Goal: Task Accomplishment & Management: Use online tool/utility

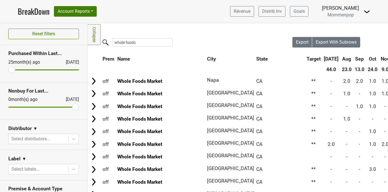
click at [164, 42] on input "whole foods" at bounding box center [142, 42] width 61 height 9
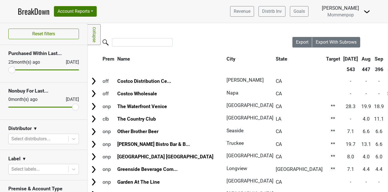
click at [33, 11] on link "BreakDown" at bounding box center [34, 12] width 32 height 12
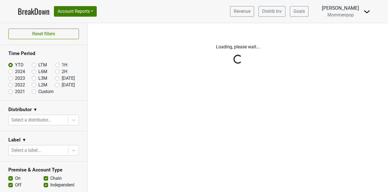
click at [367, 10] on img at bounding box center [367, 11] width 7 height 7
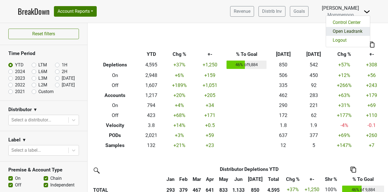
click at [347, 31] on link "Open Leadrank" at bounding box center [348, 31] width 44 height 9
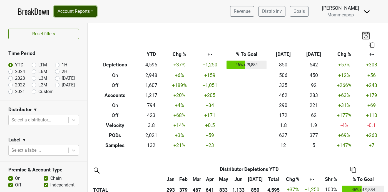
click at [78, 13] on button "Account Reports" at bounding box center [75, 11] width 43 height 11
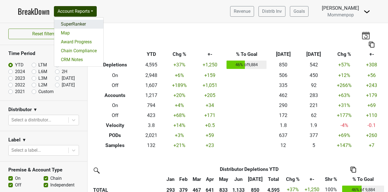
click at [76, 26] on link "SuperRanker" at bounding box center [78, 24] width 49 height 9
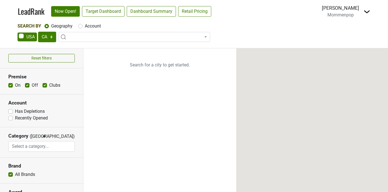
select select "CA"
select select
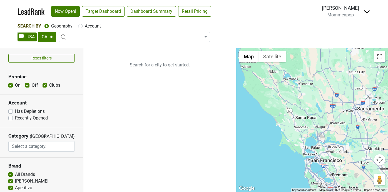
click at [85, 28] on label "Account" at bounding box center [93, 26] width 16 height 7
click at [81, 28] on input "Account" at bounding box center [80, 26] width 4 height 6
radio input "true"
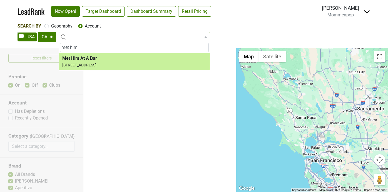
type input "met him"
select select "123796271"
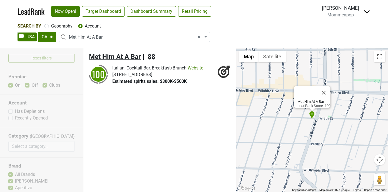
click at [112, 56] on span "Met Him At A Bar" at bounding box center [115, 57] width 52 height 8
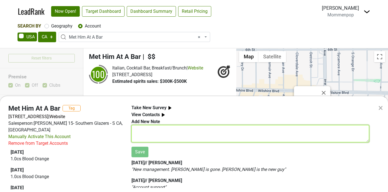
click at [149, 139] on textarea at bounding box center [251, 133] width 238 height 17
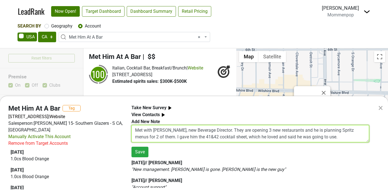
click at [135, 130] on textarea "Met with Gordon, new Beverage Director. They are opening 3 new restaurants and …" at bounding box center [251, 133] width 238 height 17
drag, startPoint x: 154, startPoint y: 130, endPoint x: 125, endPoint y: 130, distance: 28.9
click at [125, 130] on div "Met Him At A Bar Tag 801 S La Brea, Los Angeles, CA 90036 | Website Salesperson…" at bounding box center [188, 148] width 369 height 87
click at [209, 130] on textarea "Who: Gordon, new Beverage Director. They are opening 3 new restaurants and he i…" at bounding box center [251, 133] width 238 height 17
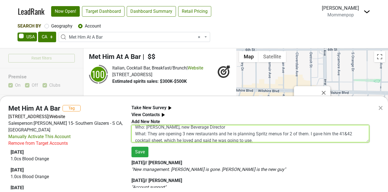
scroll to position [7, 0]
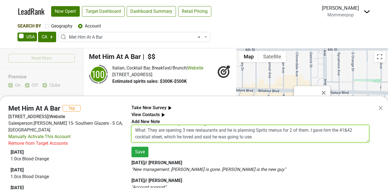
click at [266, 138] on textarea "Who: Gordon, new Beverage Director What: They are opening 3 new restaurants and…" at bounding box center [251, 133] width 238 height 17
drag, startPoint x: 297, startPoint y: 136, endPoint x: 312, endPoint y: 133, distance: 15.9
click at [312, 133] on textarea "Who: Gordon, new Beverage Director What: They are opening 3 new restaurants and…" at bounding box center [251, 133] width 238 height 17
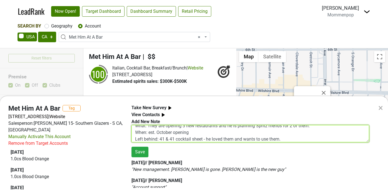
scroll to position [18, 0]
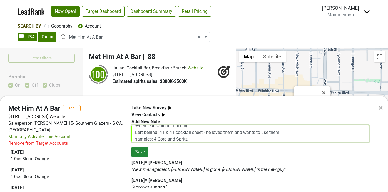
type textarea "Who: Gordon, new Beverage Director What: They are opening 3 new restaurants and…"
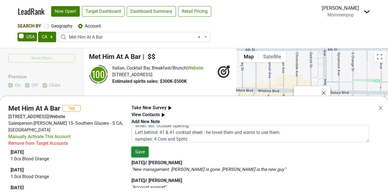
click at [139, 152] on button "Save" at bounding box center [140, 152] width 17 height 11
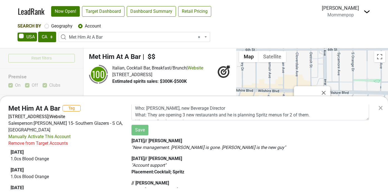
scroll to position [0, 0]
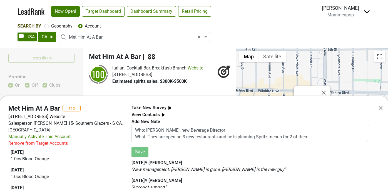
click at [121, 37] on div "× Met Him At A Bar Tag 801 S La Brea, Los Angeles, CA 90036 | Website Salespers…" at bounding box center [194, 96] width 388 height 192
click at [121, 37] on span "× Met Him At A Bar" at bounding box center [136, 37] width 134 height 7
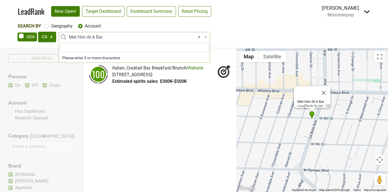
click at [121, 37] on span "× Met Him At A Bar" at bounding box center [136, 37] width 134 height 7
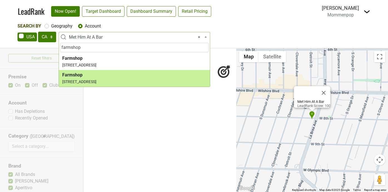
type input "farmshop"
select select "20465"
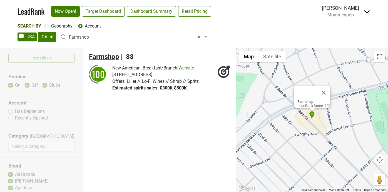
click at [108, 57] on span "Farmshop" at bounding box center [104, 57] width 30 height 8
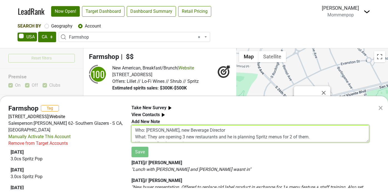
click at [159, 132] on textarea "Who: Gordon, new Beverage Director What: They are opening 3 new restaurants and…" at bounding box center [251, 133] width 238 height 17
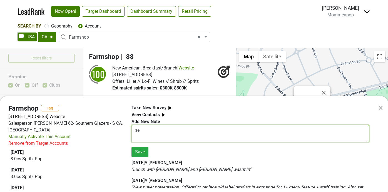
type textarea "s"
click at [135, 130] on textarea "Scheduled on-site demo" at bounding box center [251, 133] width 238 height 17
click at [210, 128] on textarea "Who: Brett / Scheduled on-site demo" at bounding box center [251, 133] width 238 height 17
type textarea "Who: Brett / Scheduled on-site demo for Saturday 8.30."
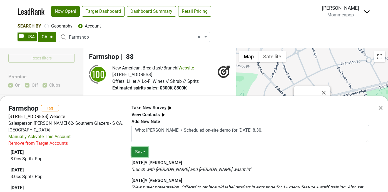
click at [140, 153] on button "Save" at bounding box center [140, 152] width 17 height 11
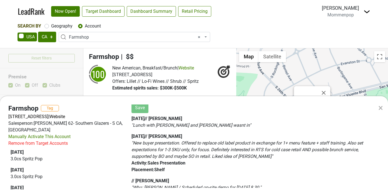
scroll to position [52, 0]
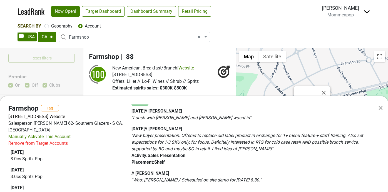
click at [197, 37] on div "× Farmshop Tag 225 26th St, Ste 25, Santa Monica, CA 90402 | Website Salesperso…" at bounding box center [194, 96] width 388 height 192
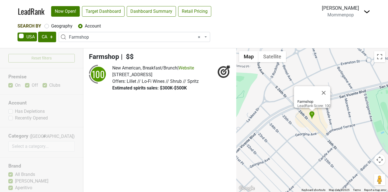
click at [170, 38] on span "× Farmshop" at bounding box center [136, 37] width 134 height 7
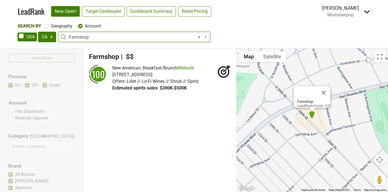
click at [170, 38] on span "× Farmshop" at bounding box center [136, 37] width 134 height 7
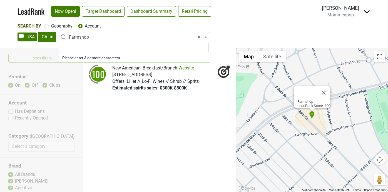
click at [170, 38] on span "× Farmshop" at bounding box center [136, 37] width 134 height 7
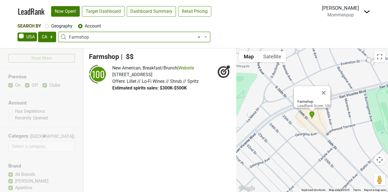
click at [170, 38] on span "× Farmshop" at bounding box center [136, 37] width 134 height 7
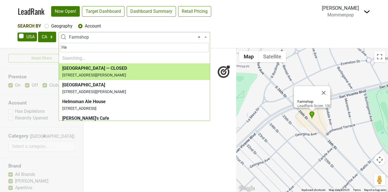
type input "H"
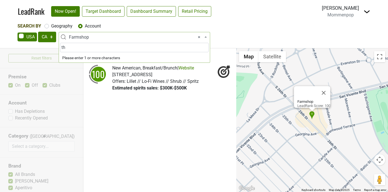
type input "t"
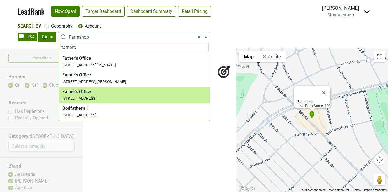
type input "father's"
select select "123793082"
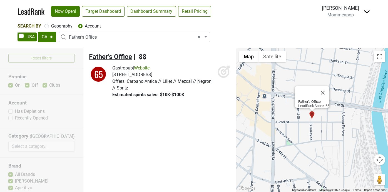
click at [106, 55] on span "Father's Office" at bounding box center [110, 57] width 43 height 8
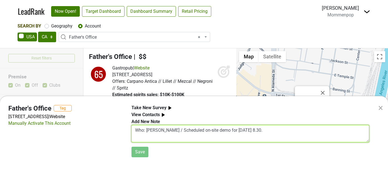
click at [146, 134] on textarea "Who: Brett / Scheduled on-site demo for Saturday 8.30." at bounding box center [251, 133] width 238 height 17
type textarea "CLOSED"
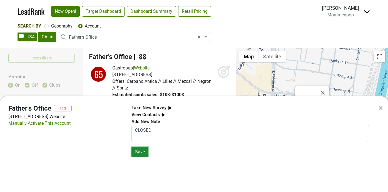
click at [137, 152] on button "Save" at bounding box center [140, 152] width 17 height 11
click at [184, 63] on div "× Father's Office Tag 905 E 2nd St, Los Angeles, CA 90012 | Website Manually Ac…" at bounding box center [194, 96] width 388 height 192
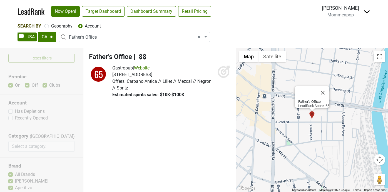
click at [110, 39] on span "× Father's Office" at bounding box center [136, 37] width 134 height 7
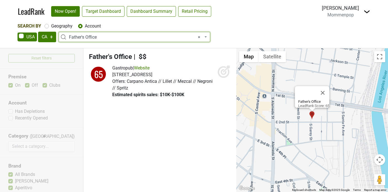
click at [107, 36] on span "× Father's Office" at bounding box center [136, 37] width 134 height 7
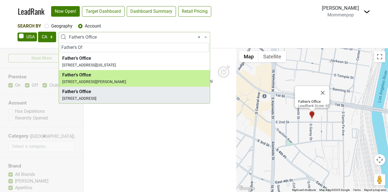
type input "Father's Of"
select select "63423"
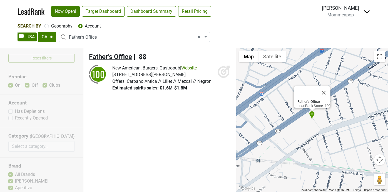
click at [105, 59] on span "Father's Office" at bounding box center [110, 57] width 43 height 8
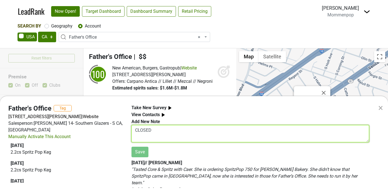
click at [160, 131] on textarea "CLOSED" at bounding box center [251, 133] width 238 height 17
type textarea "Sp"
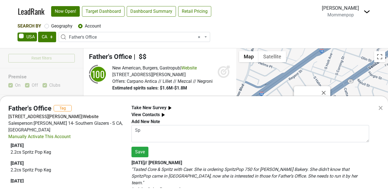
click at [200, 38] on div "× Father's Office Tag 3229 Helms Ave, Los Angeles, CA 90034 | Website Salespers…" at bounding box center [194, 96] width 388 height 192
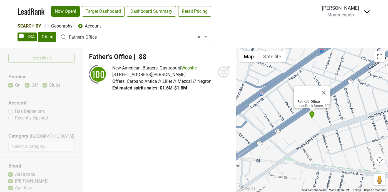
select select
click at [105, 47] on input "search" at bounding box center [134, 47] width 149 height 9
click at [120, 108] on ul "Father's Office | $$ 100 New American, Burgers, Gastropub | Website" at bounding box center [159, 120] width 153 height 144
click at [124, 56] on span "Father's Office" at bounding box center [110, 57] width 43 height 8
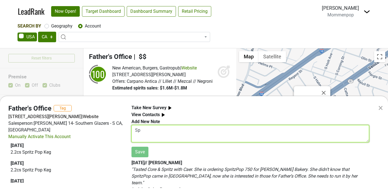
click at [169, 133] on textarea "Sp" at bounding box center [251, 133] width 238 height 17
type textarea "S"
type textarea "C"
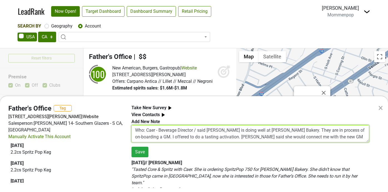
click at [212, 138] on textarea "Who: Caer - Beverage Director / said Spritz is doing well at Helm's Bakery. The…" at bounding box center [251, 133] width 238 height 17
click at [354, 137] on textarea "Who: Caer - Beverage Director / said Spritz is doing well at Helm's Bakery. The…" at bounding box center [251, 133] width 238 height 17
type textarea "Who: Caer - Beverage Director / said Spritz is doing well at Helm's Bakery. The…"
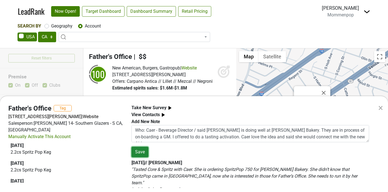
click at [140, 155] on button "Save" at bounding box center [140, 152] width 17 height 11
click at [112, 38] on div "× Father's Office Tag 3229 Helms Ave, Los Angeles, CA 90034 | Website Salespers…" at bounding box center [194, 96] width 388 height 192
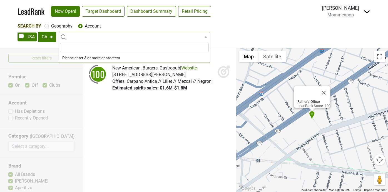
click at [106, 37] on span at bounding box center [135, 37] width 152 height 10
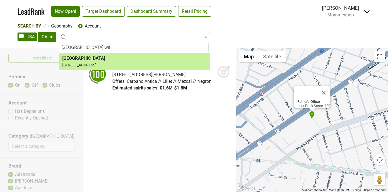
type input "kimpton hotel wil"
select select "64632"
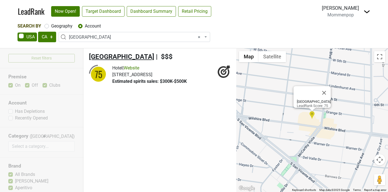
click at [119, 57] on span "Kimpton Hotel Wilshire" at bounding box center [121, 57] width 65 height 8
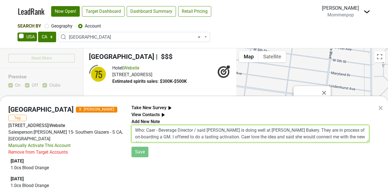
click at [160, 126] on textarea "Who: Caer - Beverage Director / said Spritz is doing well at Helm's Bakery. The…" at bounding box center [251, 133] width 238 height 17
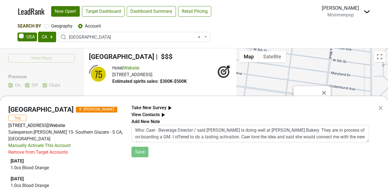
click at [162, 107] on b "Take New Survey" at bounding box center [149, 107] width 35 height 5
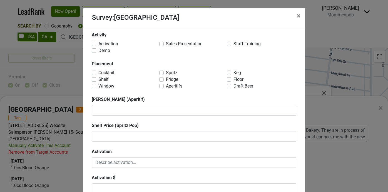
click at [98, 44] on label "Activation" at bounding box center [108, 44] width 20 height 7
click at [95, 44] on input "Activation" at bounding box center [94, 44] width 4 height 6
checkbox input "true"
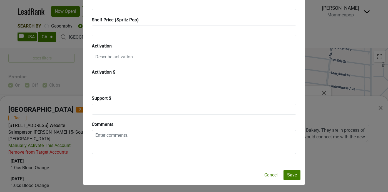
scroll to position [106, 0]
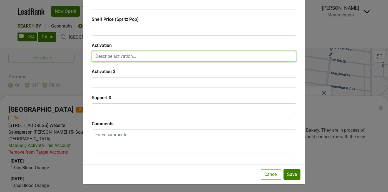
click at [127, 54] on textarea at bounding box center [194, 56] width 205 height 11
click at [95, 56] on textarea "Pool party and cocktail features" at bounding box center [194, 56] width 205 height 11
type textarea "Industry Pool party and cocktail features"
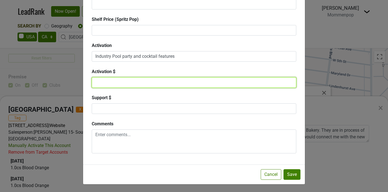
click at [118, 81] on textarea at bounding box center [194, 82] width 205 height 11
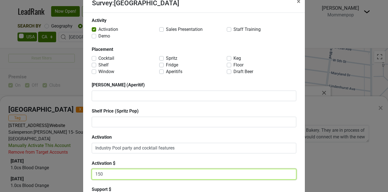
scroll to position [12, 0]
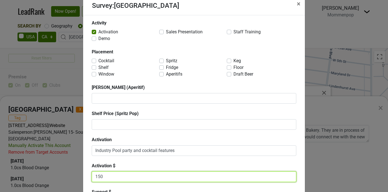
type textarea "150"
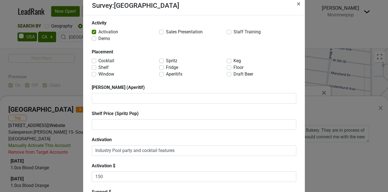
click at [166, 74] on label "Aperitifs" at bounding box center [174, 74] width 16 height 7
click at [162, 74] on input "Aperitifs" at bounding box center [161, 74] width 4 height 6
checkbox input "true"
click at [98, 61] on label "Cocktail" at bounding box center [106, 61] width 16 height 7
click at [94, 61] on input "Cocktail" at bounding box center [94, 61] width 4 height 6
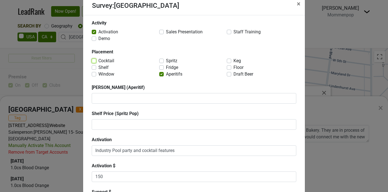
checkbox input "true"
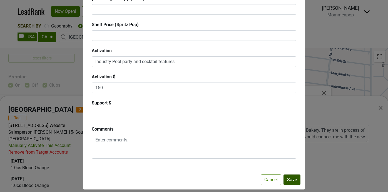
scroll to position [101, 0]
click at [291, 180] on button "Save" at bounding box center [292, 179] width 17 height 11
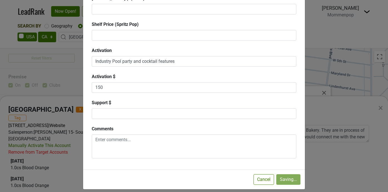
checkbox input "false"
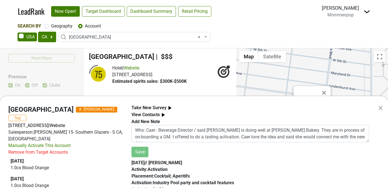
click at [200, 37] on div "× Kimpton Hotel Wilshire X Sean O'Connell Tag 6317 Wilshire Blvd, Los Angeles, …" at bounding box center [194, 96] width 388 height 192
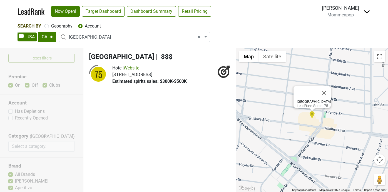
select select
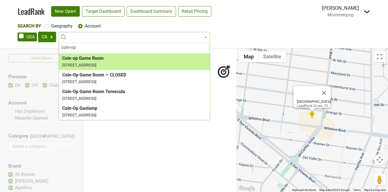
type input "coin-op"
select select "62039"
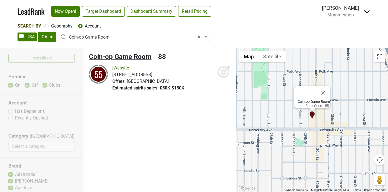
click at [115, 57] on span "Coin-op Game Room" at bounding box center [120, 57] width 63 height 8
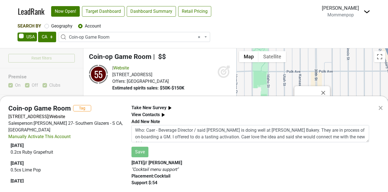
click at [161, 106] on b "Take New Survey" at bounding box center [149, 107] width 35 height 5
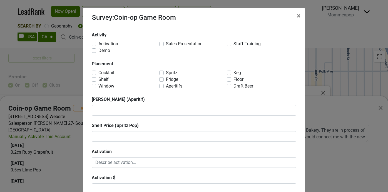
click at [98, 42] on label "Activation" at bounding box center [108, 44] width 20 height 7
click at [95, 42] on input "Activation" at bounding box center [94, 44] width 4 height 6
checkbox input "true"
click at [166, 87] on label "Aperitifs" at bounding box center [174, 86] width 16 height 7
click at [162, 87] on input "Aperitifs" at bounding box center [161, 86] width 4 height 6
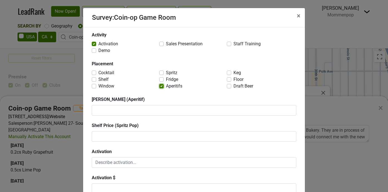
checkbox input "true"
click at [98, 74] on label "Cocktail" at bounding box center [106, 73] width 16 height 7
click at [95, 74] on input "Cocktail" at bounding box center [94, 73] width 4 height 6
checkbox input "true"
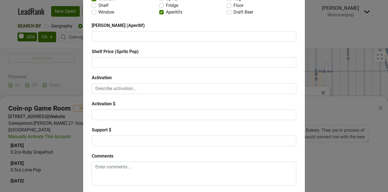
scroll to position [75, 0]
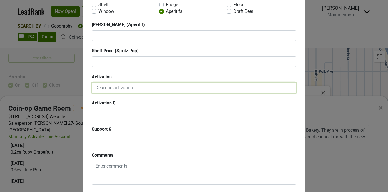
click at [127, 88] on textarea at bounding box center [194, 88] width 205 height 11
type textarea "P"
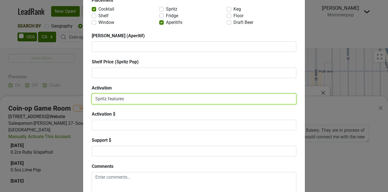
scroll to position [97, 0]
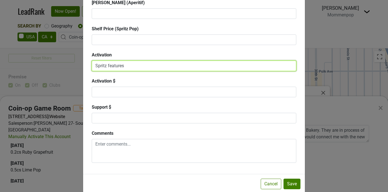
type textarea "Spritz features"
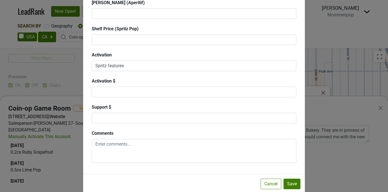
click at [135, 80] on div "Activation $" at bounding box center [194, 87] width 213 height 19
click at [295, 186] on button "Save" at bounding box center [292, 184] width 17 height 11
checkbox input "false"
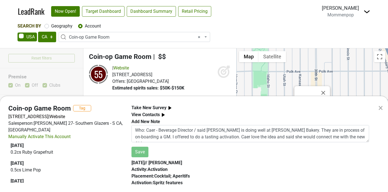
click at [200, 37] on div "× Coin-op Game Room Tag 3926 30th St, San Diego, CA 92104 | Website Salesperson…" at bounding box center [194, 96] width 388 height 192
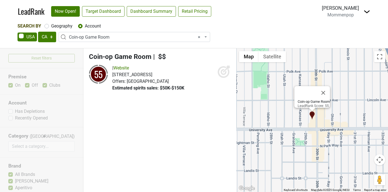
select select
click at [80, 50] on input "search" at bounding box center [134, 47] width 149 height 9
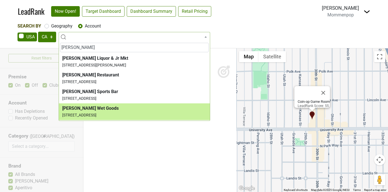
type input "stanley"
select select "32863"
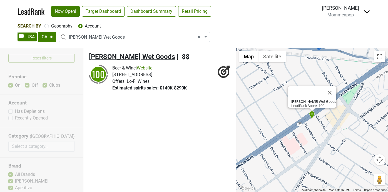
click at [109, 58] on span "Stanley's Wet Goods" at bounding box center [132, 57] width 86 height 8
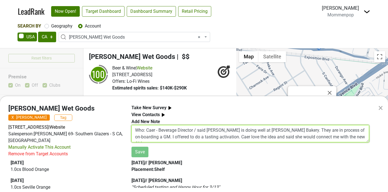
click at [158, 136] on textarea "Who: Caer - Beverage Director / said Spritz is doing well at Helm's Bakery. The…" at bounding box center [251, 133] width 238 height 17
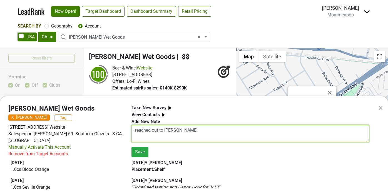
drag, startPoint x: 165, startPoint y: 132, endPoint x: 133, endPoint y: 131, distance: 32.0
click at [135, 131] on textarea "reached out to Michelle" at bounding box center [251, 133] width 238 height 17
click at [135, 132] on textarea "Who: Michelle" at bounding box center [251, 133] width 238 height 17
click at [176, 128] on textarea "Who: Michelle" at bounding box center [251, 133] width 238 height 17
click at [246, 132] on textarea "Who: Michelle - bar manager / Reached out to ask about another Mommenpop tasting" at bounding box center [251, 133] width 238 height 17
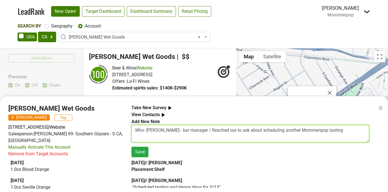
click at [330, 130] on textarea "Who: Michelle - bar manager / Reached out to ask about scheduling another Momme…" at bounding box center [251, 133] width 238 height 17
type textarea "Who: Michelle - bar manager / Reached out to ask about scheduling another Momme…"
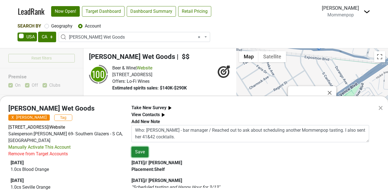
click at [142, 152] on button "Save" at bounding box center [140, 152] width 17 height 11
click at [199, 36] on div "× Stanley's Wet Goods X Sean O'Connell Tag 9620 Venice Blvd, Culver City, CA 90…" at bounding box center [194, 96] width 388 height 192
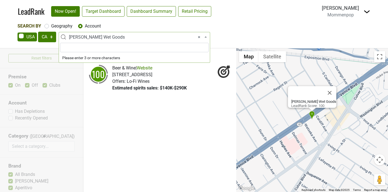
click at [201, 38] on span "× Stanley's Wet Goods" at bounding box center [136, 37] width 134 height 7
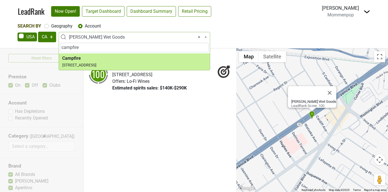
type input "campfire"
select select "61182"
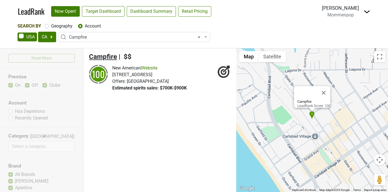
click at [109, 55] on span "Campfire" at bounding box center [103, 57] width 28 height 8
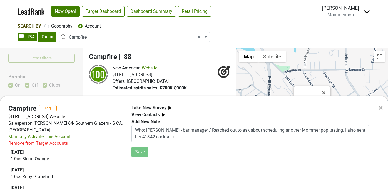
click at [156, 106] on b "Take New Survey" at bounding box center [149, 107] width 35 height 5
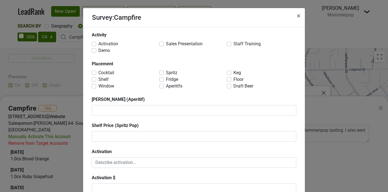
click at [98, 45] on label "Activation" at bounding box center [108, 44] width 20 height 7
click at [96, 45] on input "Activation" at bounding box center [94, 44] width 4 height 6
checkbox input "true"
click at [98, 73] on label "Cocktail" at bounding box center [106, 73] width 16 height 7
click at [93, 73] on input "Cocktail" at bounding box center [94, 73] width 4 height 6
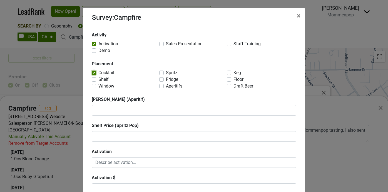
checkbox input "true"
click at [166, 87] on label "Aperitifs" at bounding box center [174, 86] width 16 height 7
click at [161, 87] on input "Aperitifs" at bounding box center [161, 86] width 4 height 6
checkbox input "true"
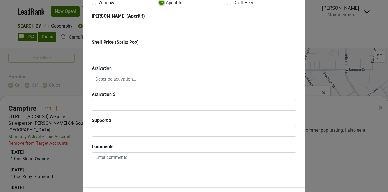
scroll to position [107, 0]
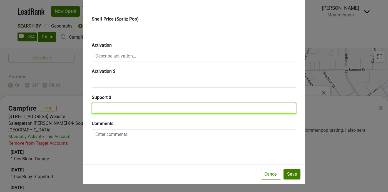
click at [114, 108] on textarea at bounding box center [194, 108] width 205 height 11
type textarea "300"
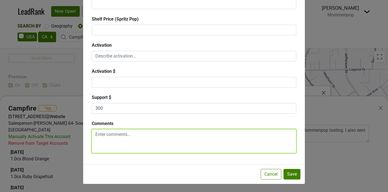
click at [124, 137] on textarea at bounding box center [194, 141] width 205 height 24
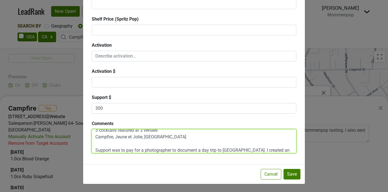
scroll to position [18, 0]
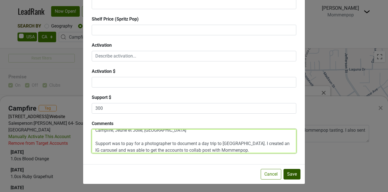
type textarea "DIRTY DRINKS WEEK 3 cocktails featured at 3 venues Campfire, Jeune et Jolie, Wi…"
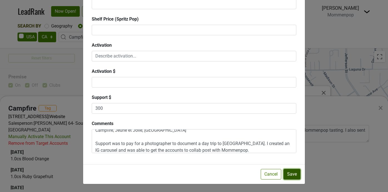
click at [296, 172] on button "Save" at bounding box center [292, 174] width 17 height 11
checkbox input "false"
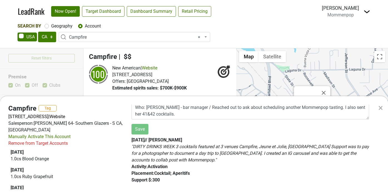
scroll to position [18, 0]
click at [199, 37] on div "× Campfire Tag 2725 State St, Carlsbad, CA 92008 | Website Salesperson: ERIC BR…" at bounding box center [194, 96] width 388 height 192
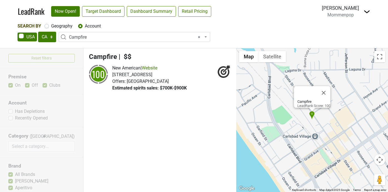
select select
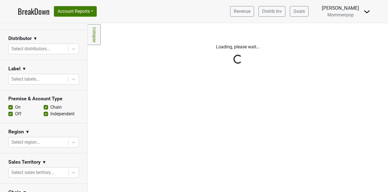
scroll to position [36, 0]
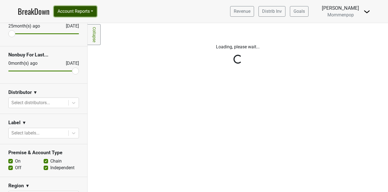
click at [80, 11] on button "Account Reports" at bounding box center [75, 11] width 43 height 11
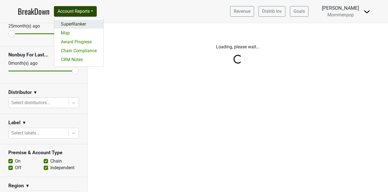
click at [77, 23] on link "SuperRanker" at bounding box center [78, 24] width 49 height 9
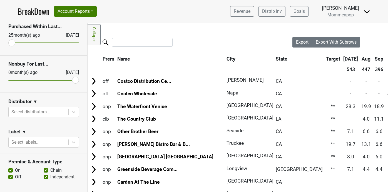
scroll to position [24, 0]
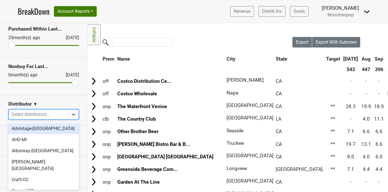
click at [76, 113] on icon at bounding box center [74, 115] width 6 height 6
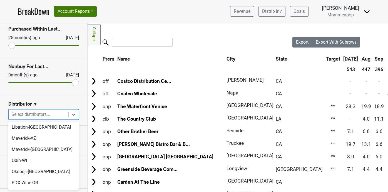
scroll to position [190, 0]
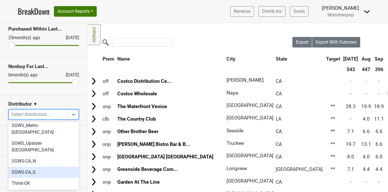
click at [53, 167] on div "SGWS-CA_S" at bounding box center [43, 172] width 71 height 11
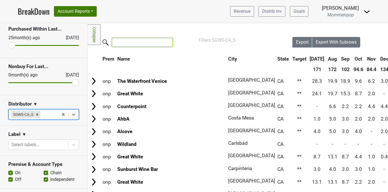
click at [140, 44] on input "search" at bounding box center [142, 42] width 61 height 9
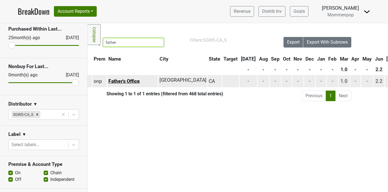
scroll to position [0, 0]
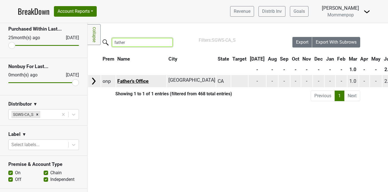
type input "father"
click at [128, 81] on link "Father's Office" at bounding box center [132, 81] width 31 height 6
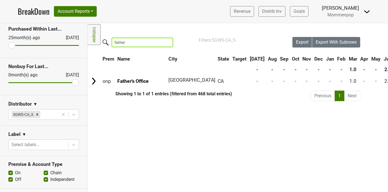
click at [164, 42] on input "father" at bounding box center [142, 42] width 61 height 9
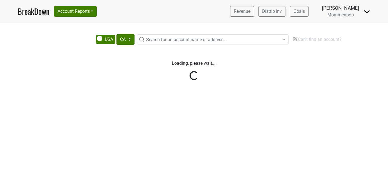
select select "CA"
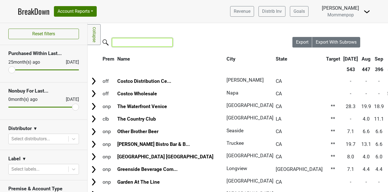
click at [138, 44] on input "search" at bounding box center [142, 42] width 61 height 9
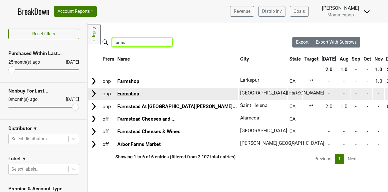
type input "farms"
click at [128, 93] on link "Farmshop" at bounding box center [128, 94] width 22 height 6
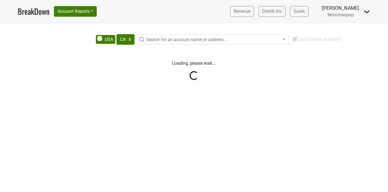
select select "CA"
